Goal: Check status

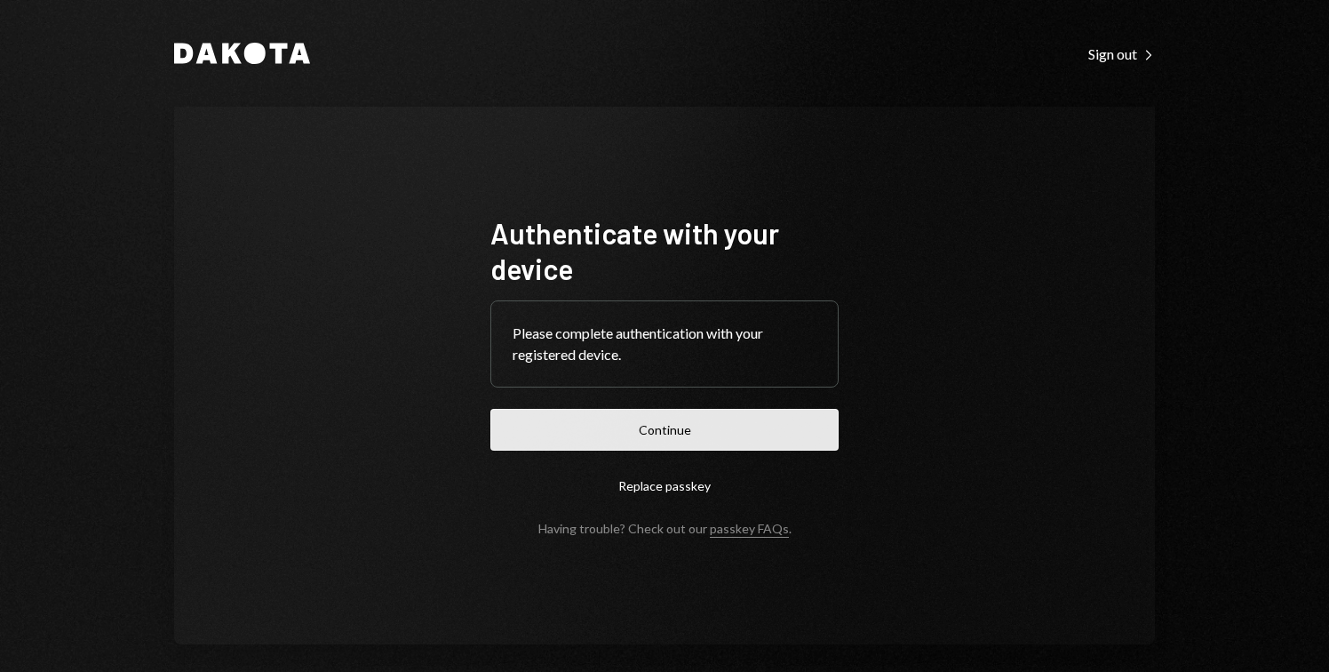
click at [646, 413] on button "Continue" at bounding box center [665, 430] width 348 height 42
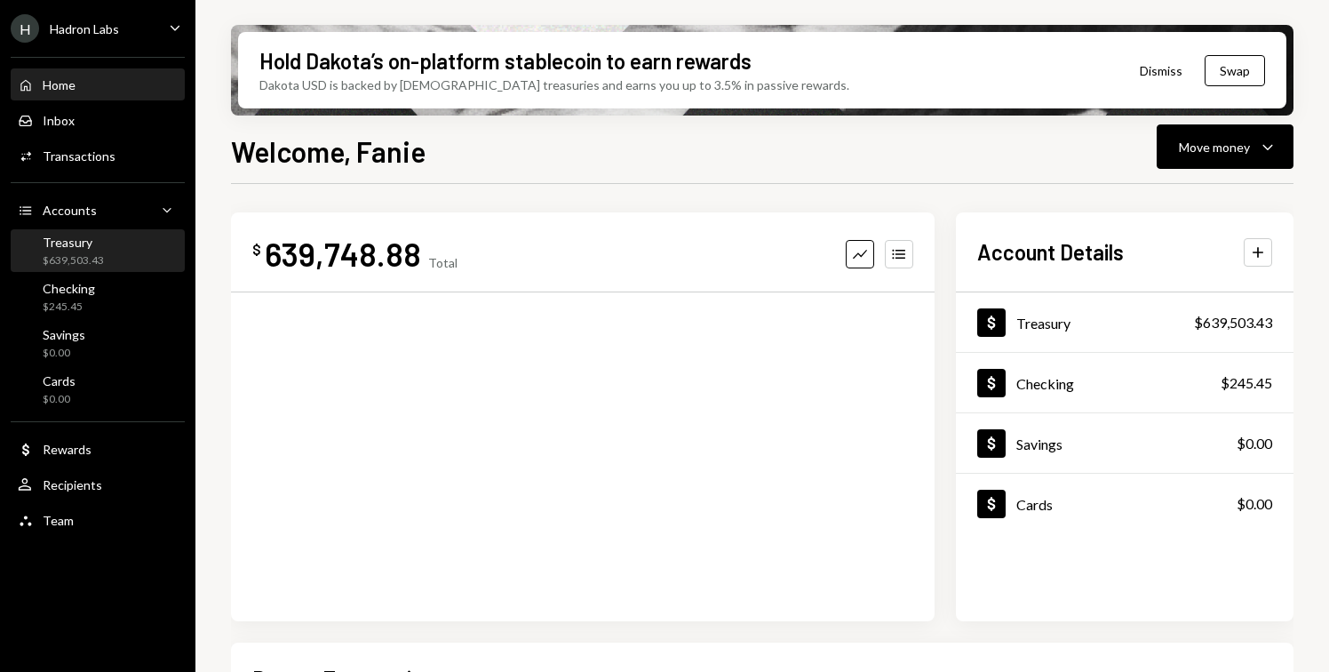
click at [84, 238] on div "Treasury" at bounding box center [73, 242] width 61 height 15
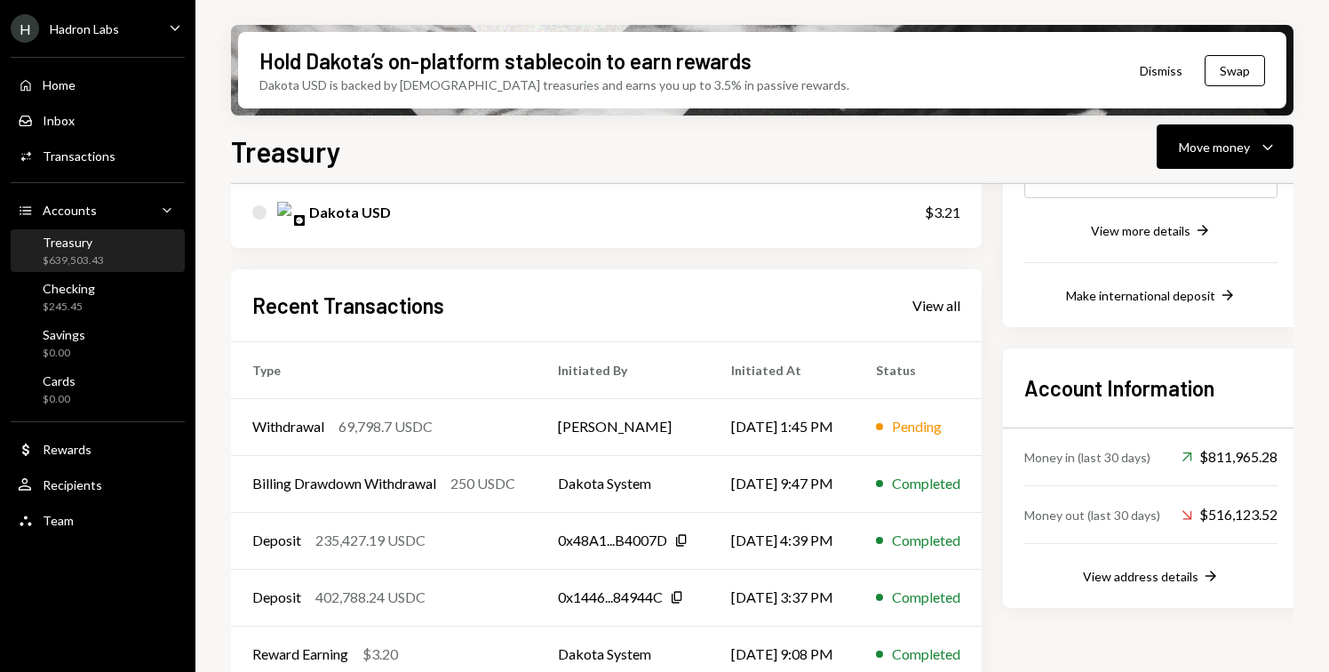
scroll to position [369, 0]
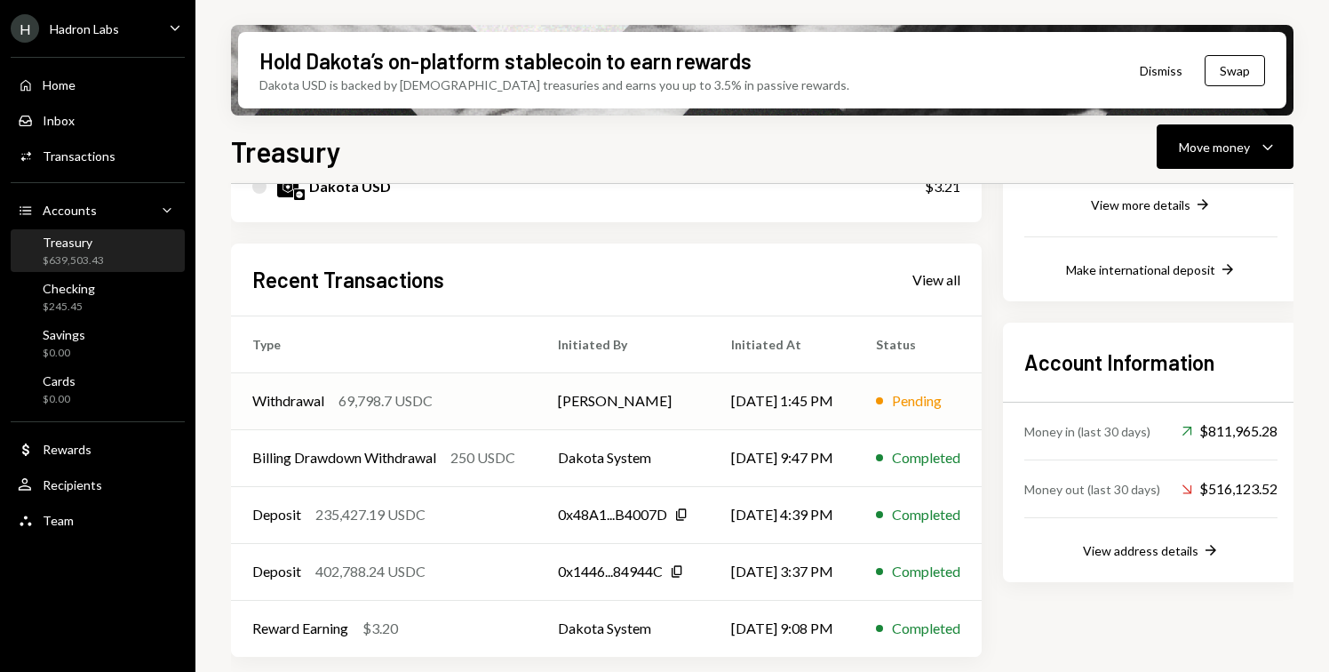
click at [467, 400] on div "Withdrawal 69,798.7 USDC" at bounding box center [383, 400] width 263 height 21
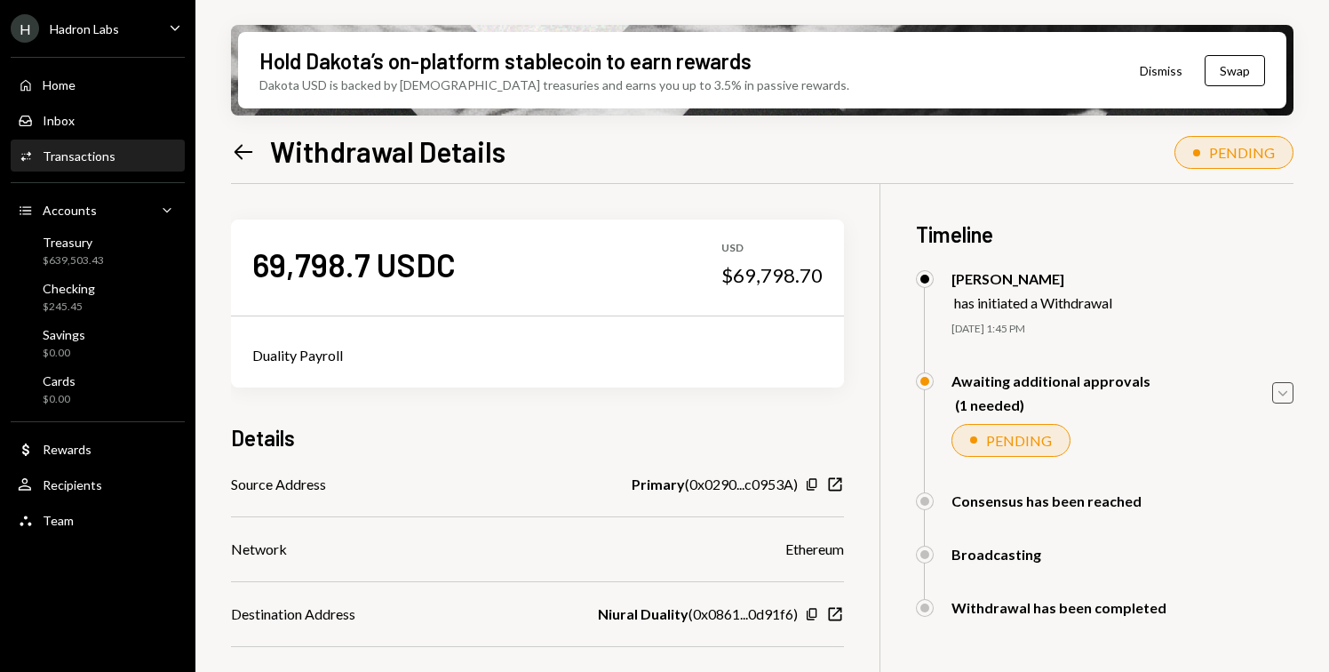
click at [1281, 398] on icon "Caret Down" at bounding box center [1283, 393] width 20 height 20
